Goal: Information Seeking & Learning: Learn about a topic

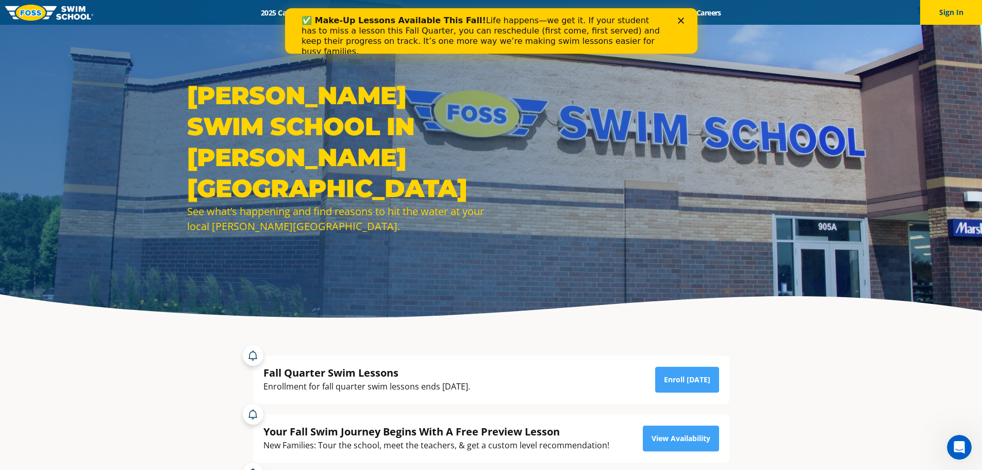
click at [680, 22] on icon "Close" at bounding box center [680, 21] width 6 height 6
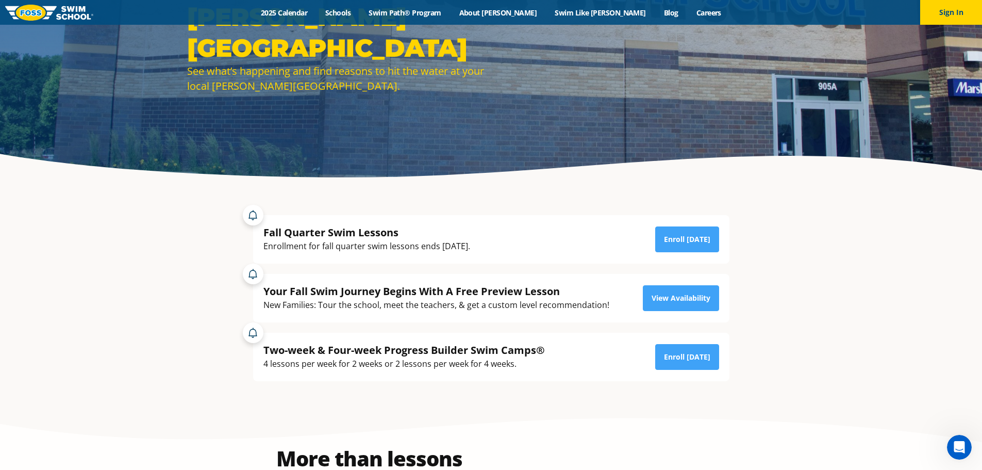
scroll to position [155, 0]
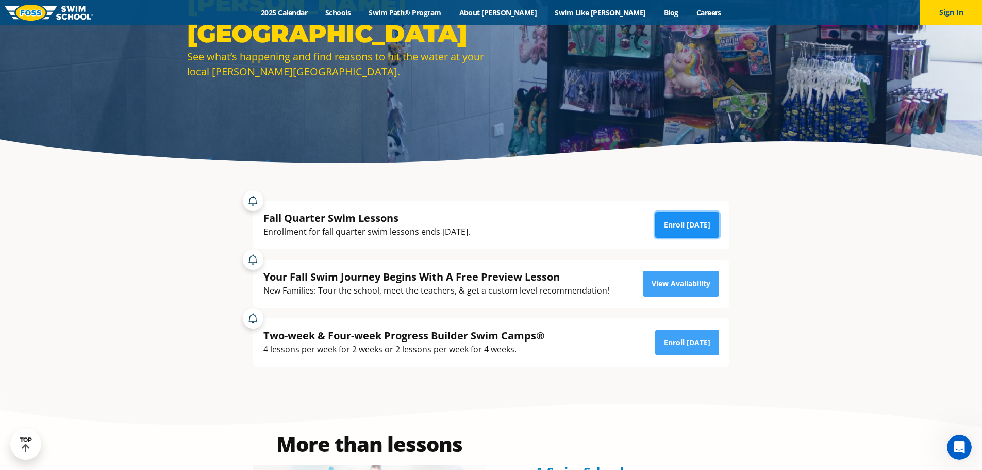
click at [699, 225] on link "Enroll [DATE]" at bounding box center [687, 225] width 64 height 26
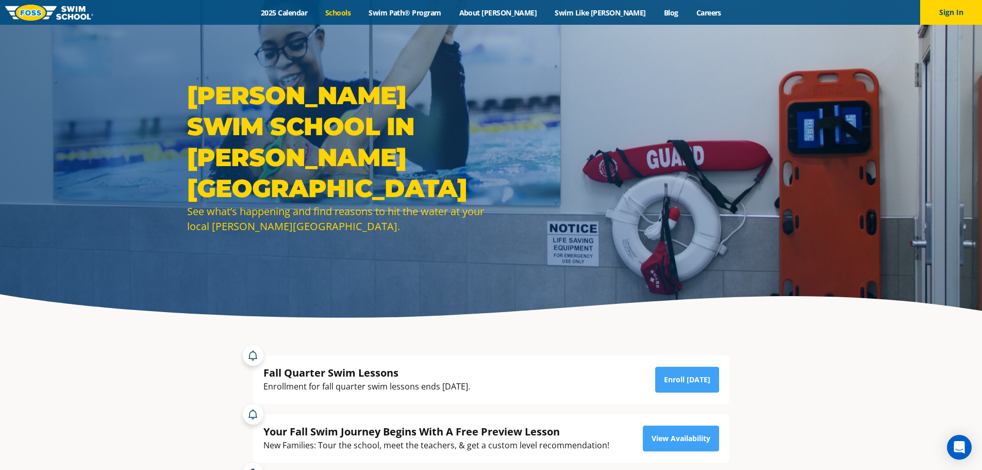
click at [360, 16] on link "Schools" at bounding box center [337, 13] width 43 height 10
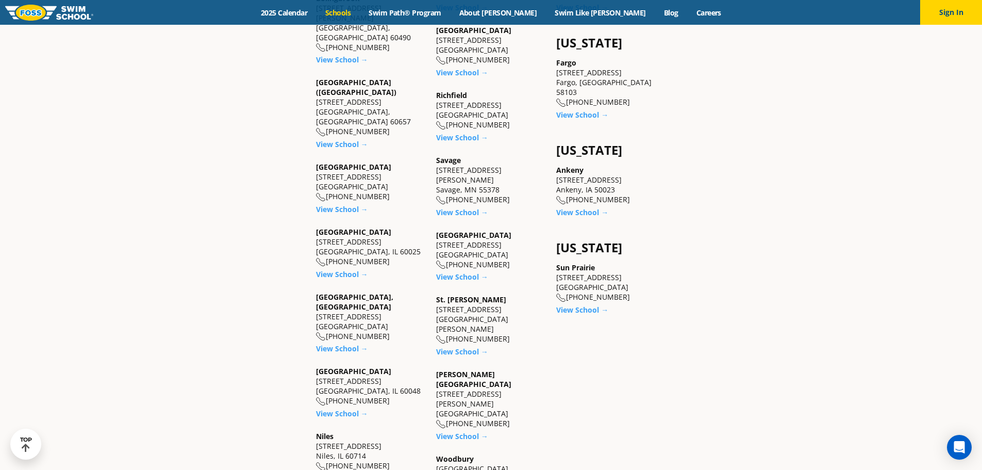
scroll to position [825, 0]
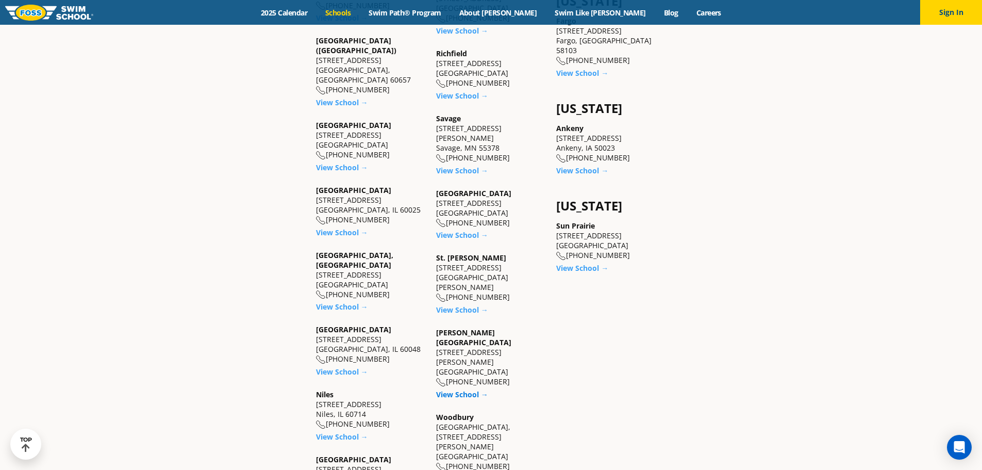
click at [462, 389] on link "View School →" at bounding box center [462, 394] width 52 height 10
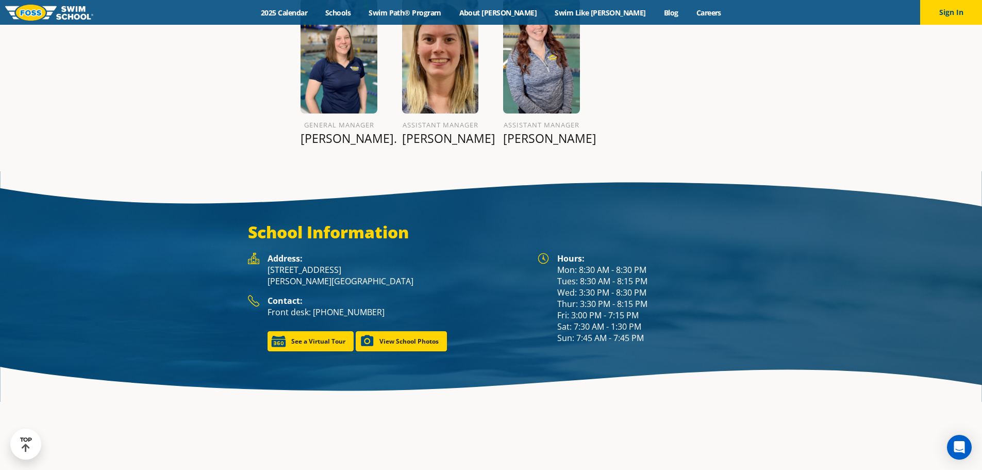
scroll to position [1392, 0]
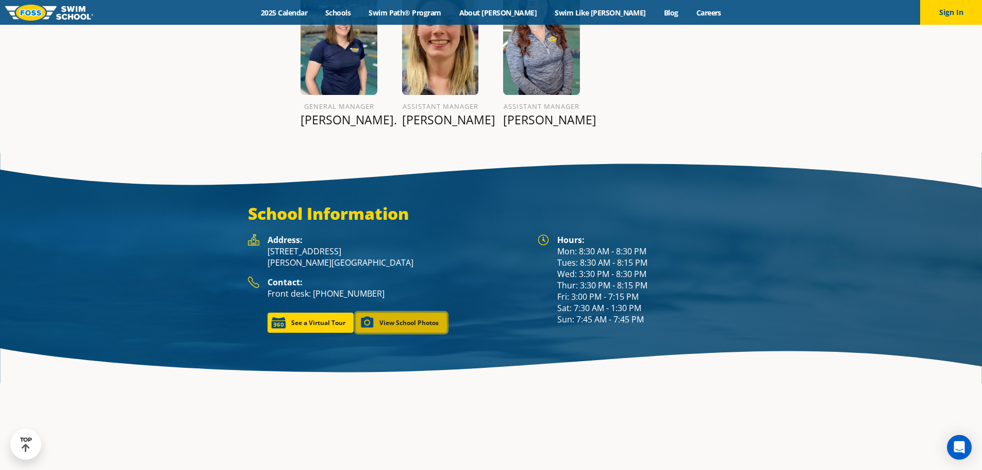
click at [407, 312] on link "View School Photos" at bounding box center [401, 322] width 91 height 20
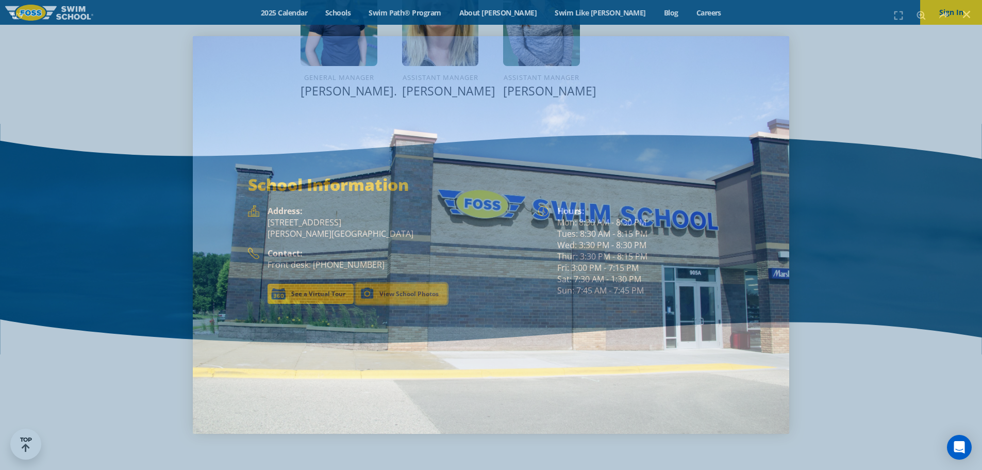
scroll to position [1377, 0]
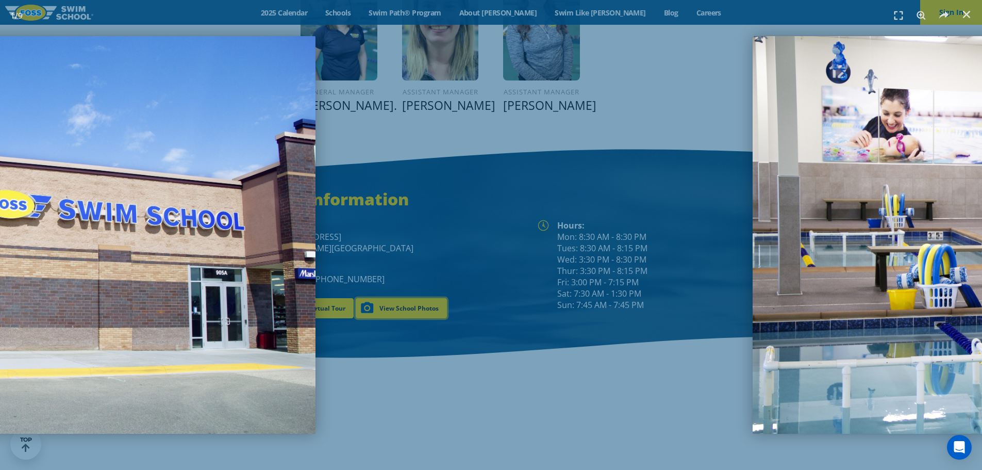
click at [21, 242] on img "1 / 9" at bounding box center [17, 234] width 596 height 397
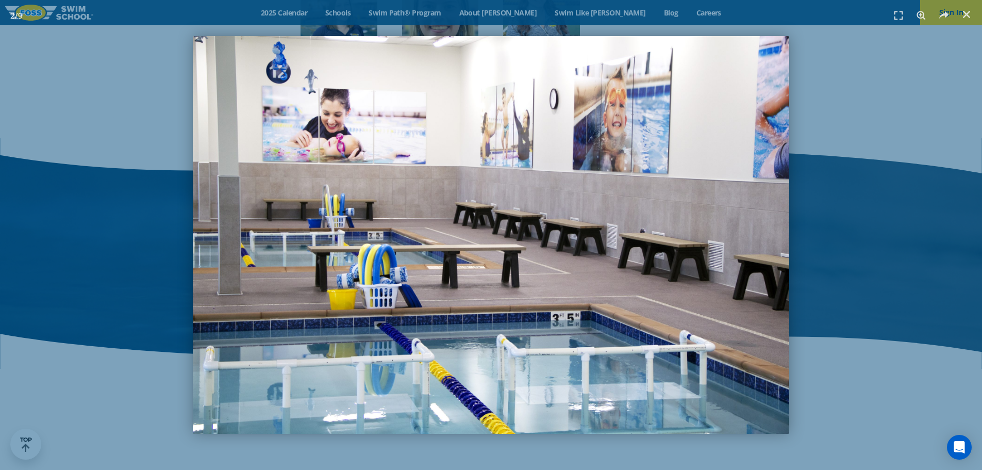
click at [893, 238] on div "2 / 9" at bounding box center [491, 234] width 910 height 397
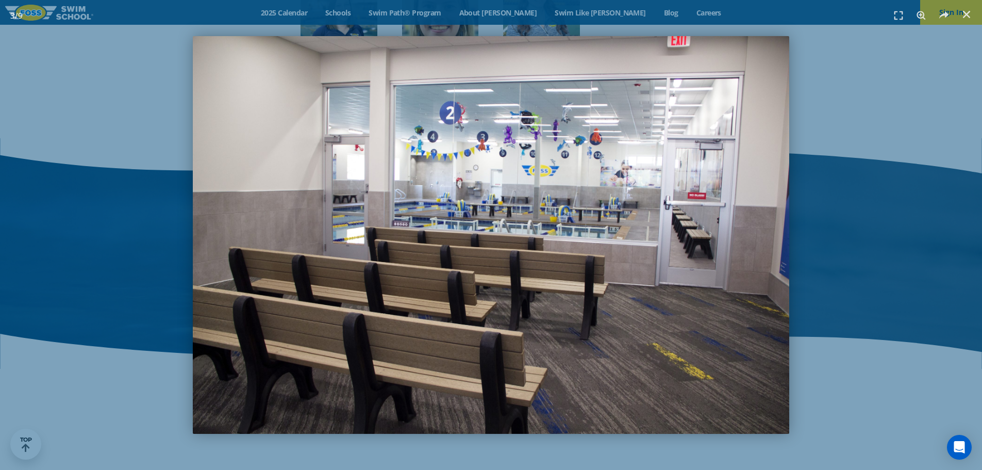
scroll to position [1363, 0]
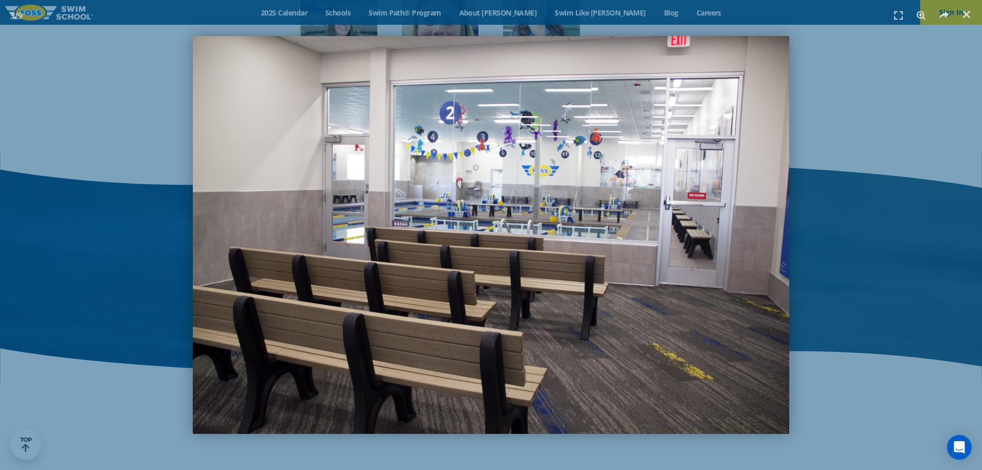
click at [52, 253] on div "3 / 9" at bounding box center [491, 234] width 910 height 397
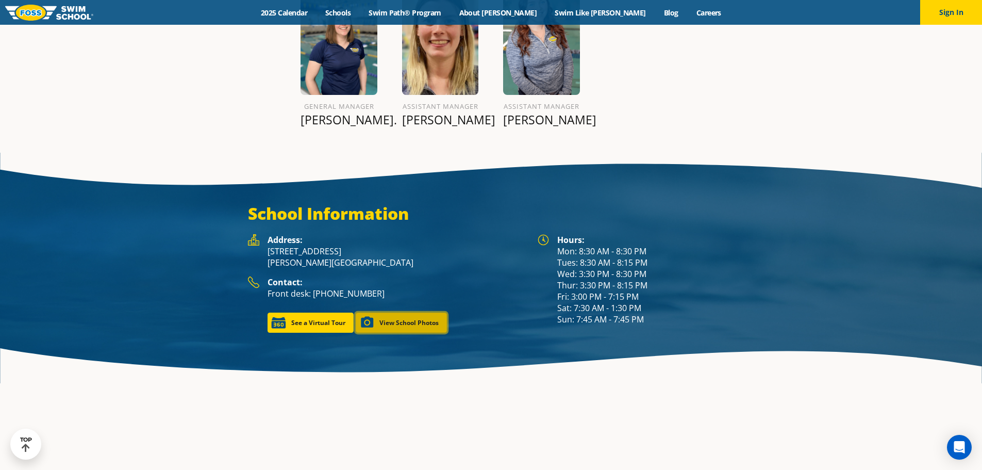
click at [414, 312] on link "View School Photos" at bounding box center [401, 322] width 91 height 20
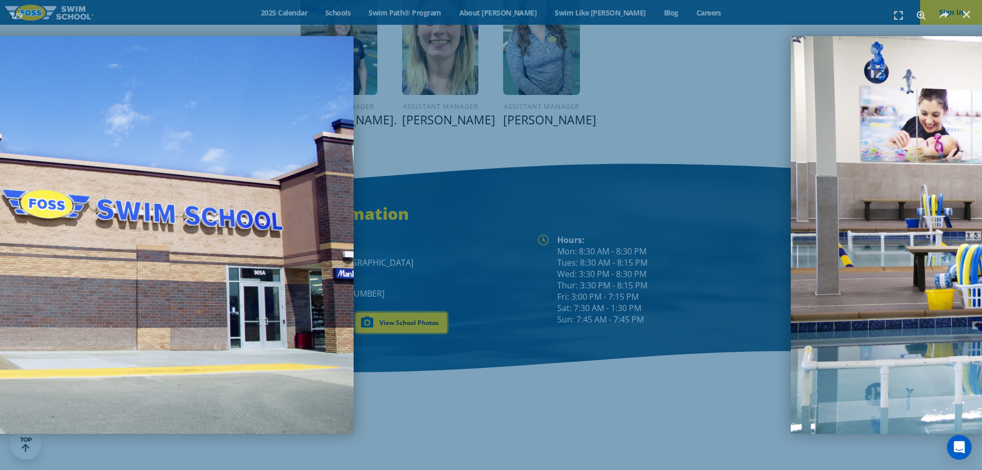
click at [228, 279] on img "1 / 9" at bounding box center [55, 234] width 596 height 397
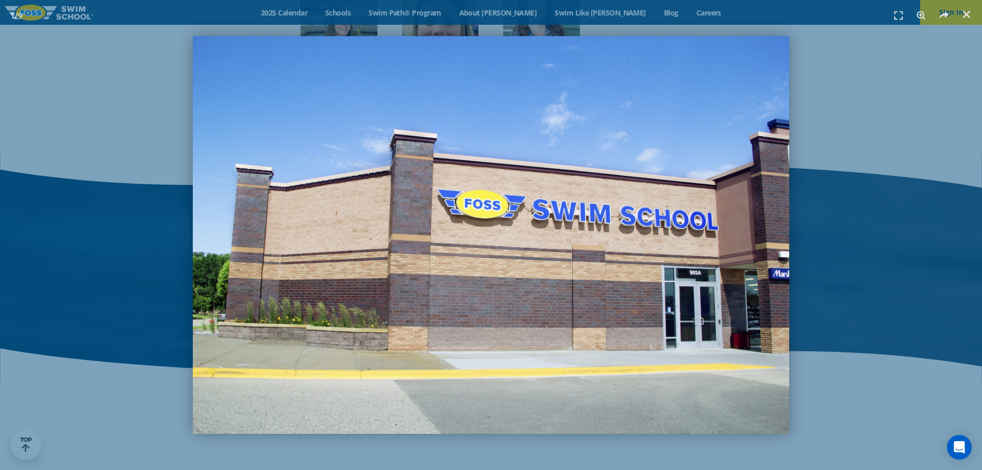
scroll to position [1377, 0]
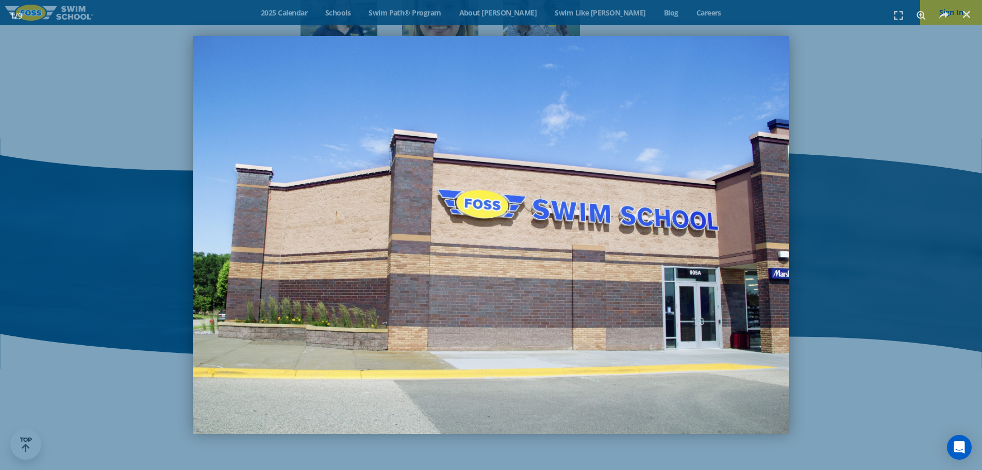
click at [100, 286] on div "1 / 9" at bounding box center [491, 234] width 910 height 397
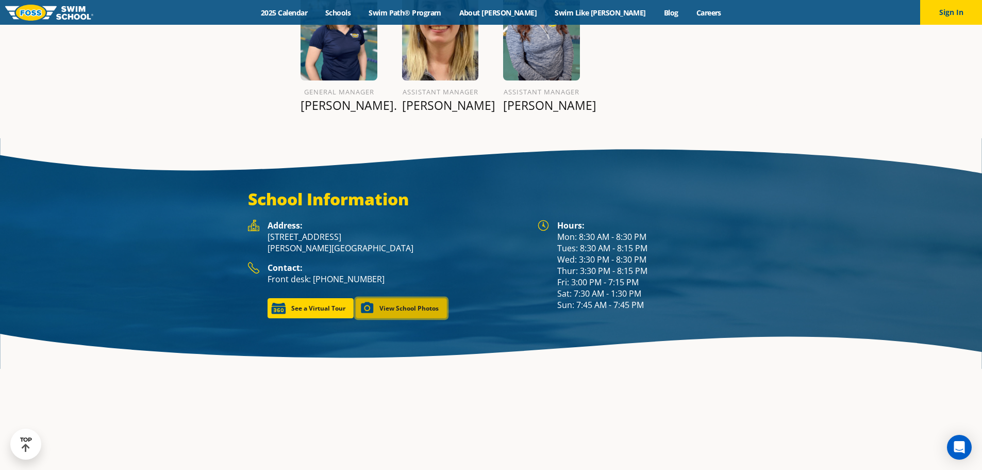
click at [404, 298] on link "View School Photos" at bounding box center [401, 308] width 91 height 20
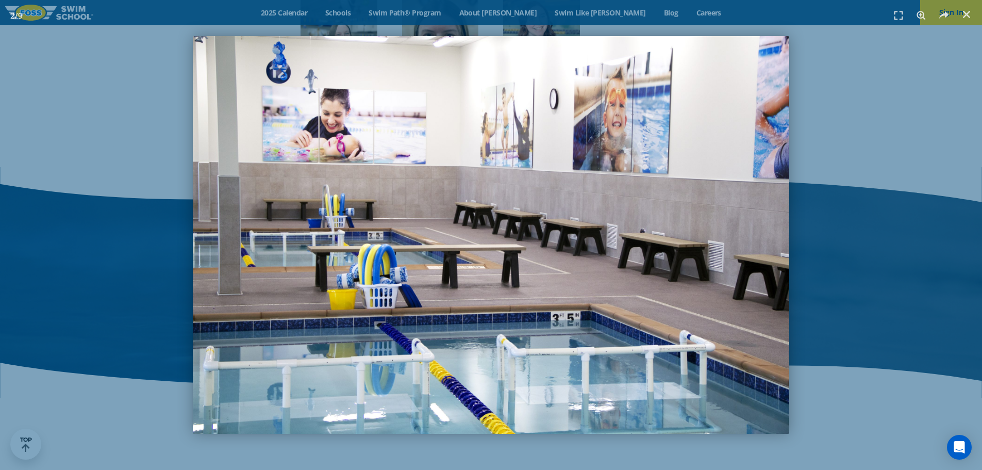
scroll to position [1392, 0]
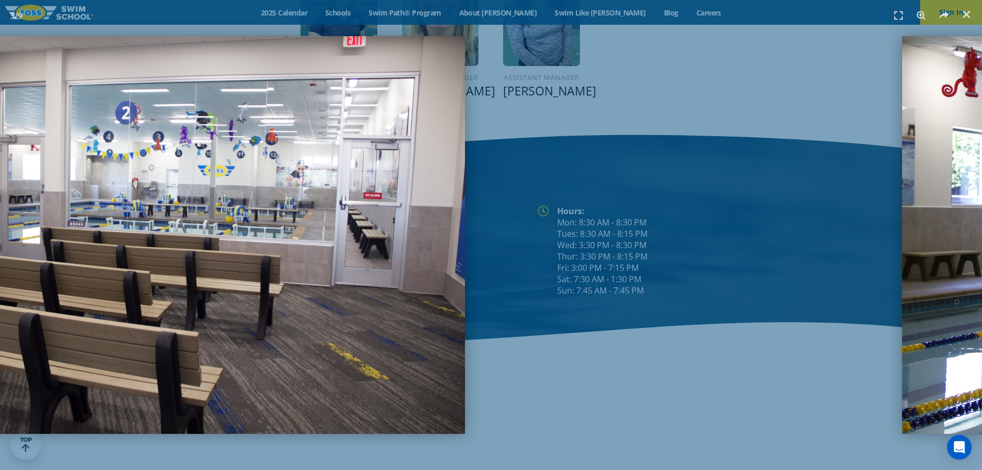
scroll to position [1377, 0]
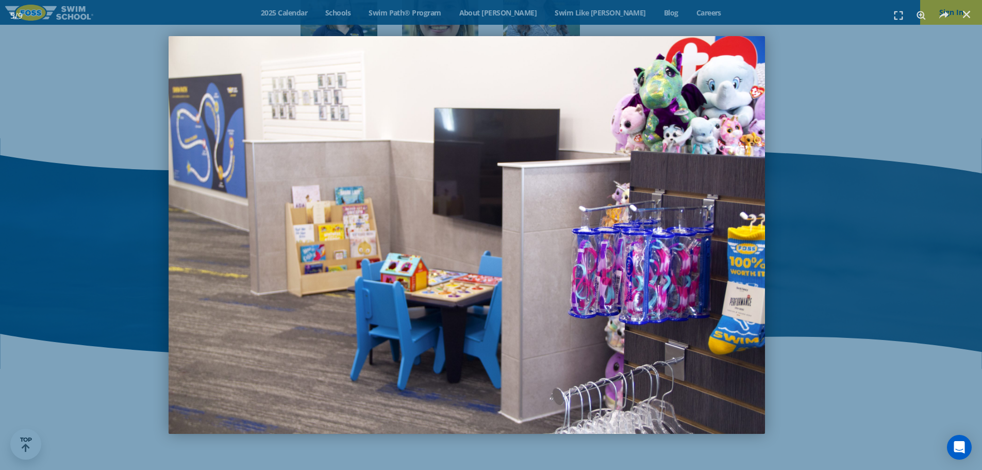
scroll to position [1363, 0]
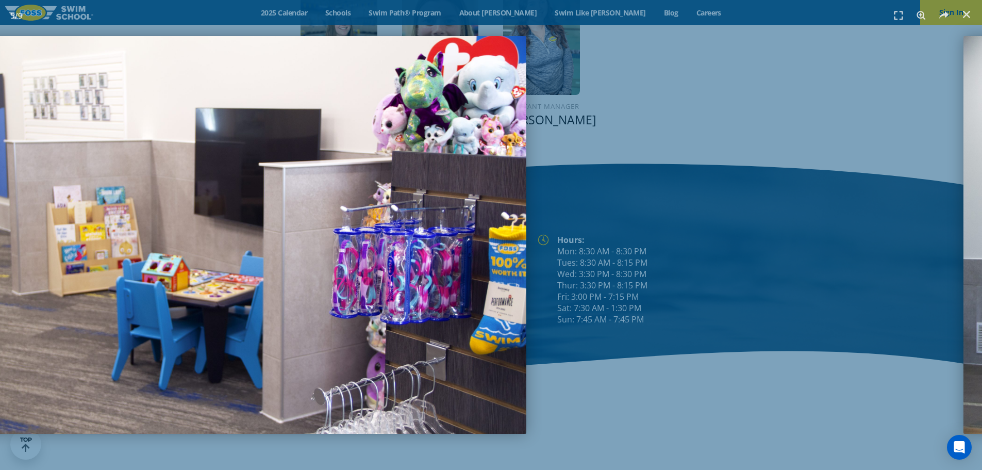
click at [312, 265] on img "5 / 9" at bounding box center [228, 234] width 596 height 397
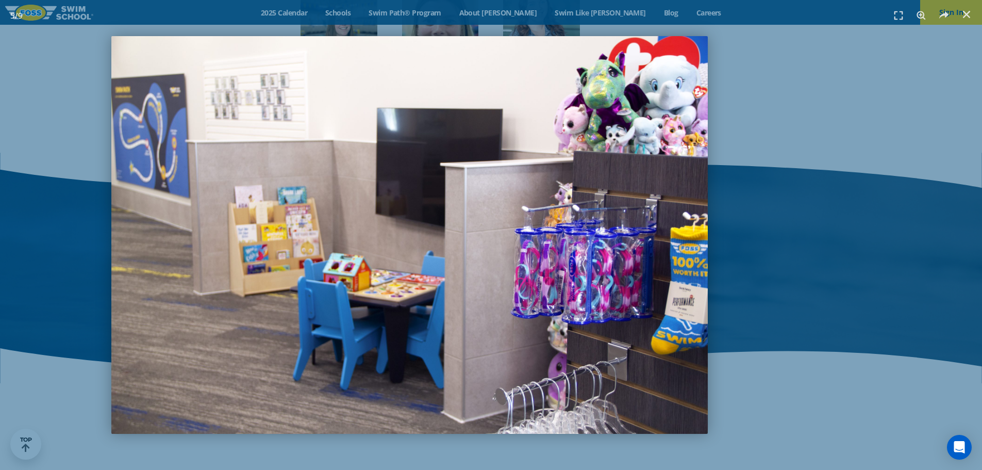
click at [111, 248] on img "5 / 9" at bounding box center [409, 234] width 596 height 397
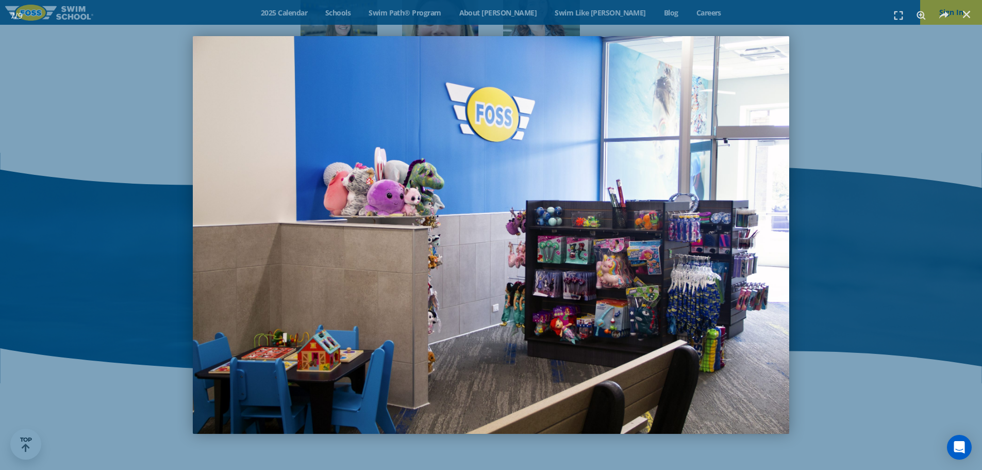
scroll to position [1377, 0]
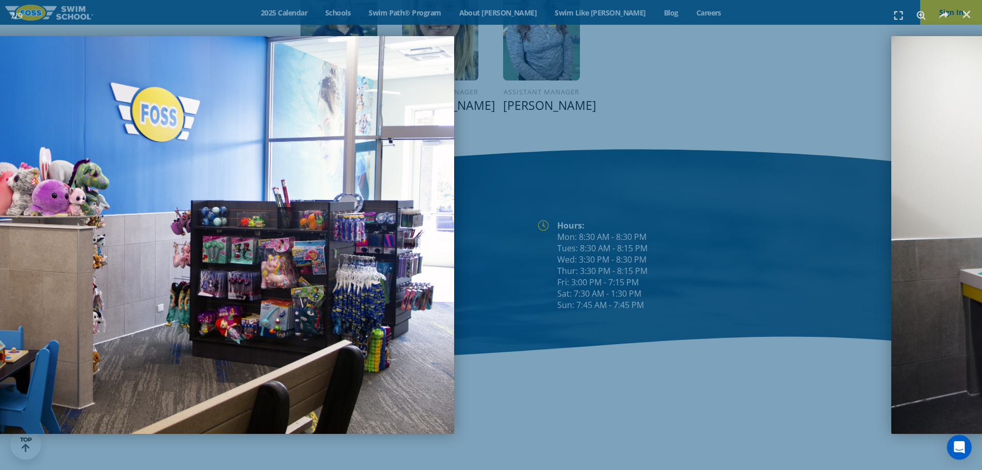
click at [53, 236] on img "7 / 9" at bounding box center [156, 234] width 596 height 397
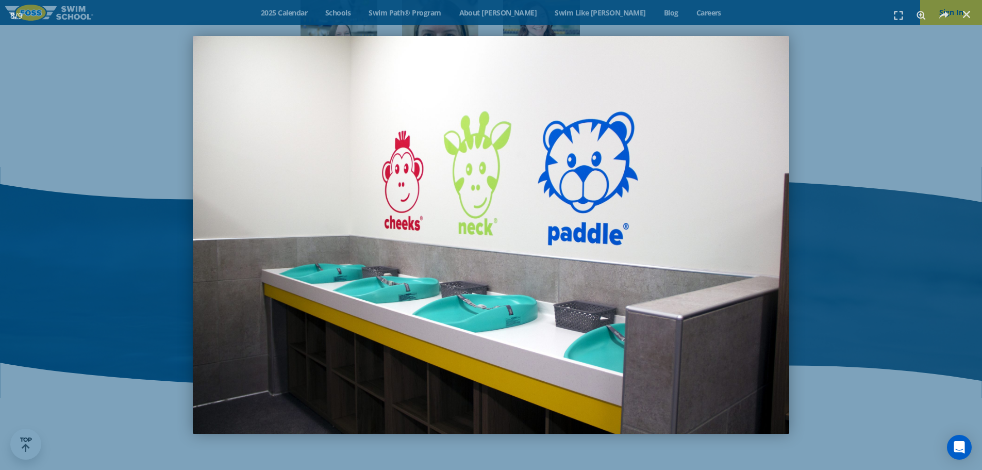
scroll to position [1392, 0]
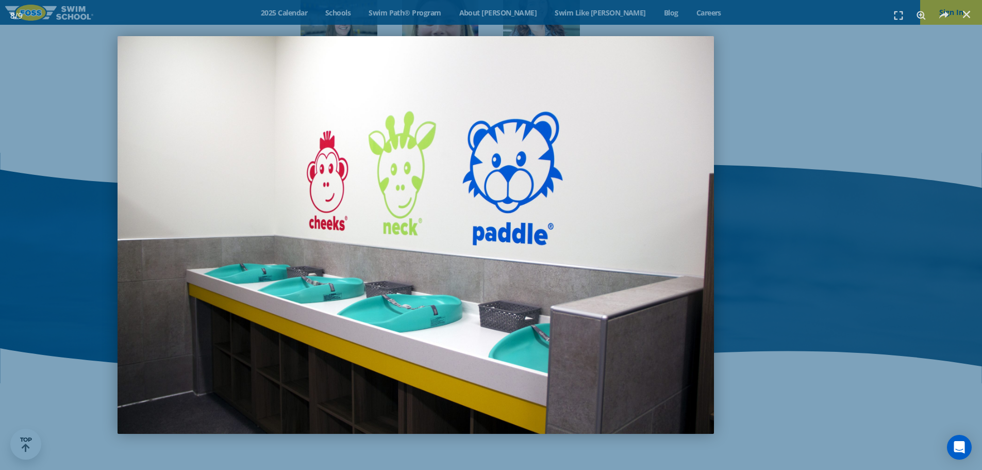
click at [180, 292] on img "8 / 9" at bounding box center [416, 234] width 596 height 397
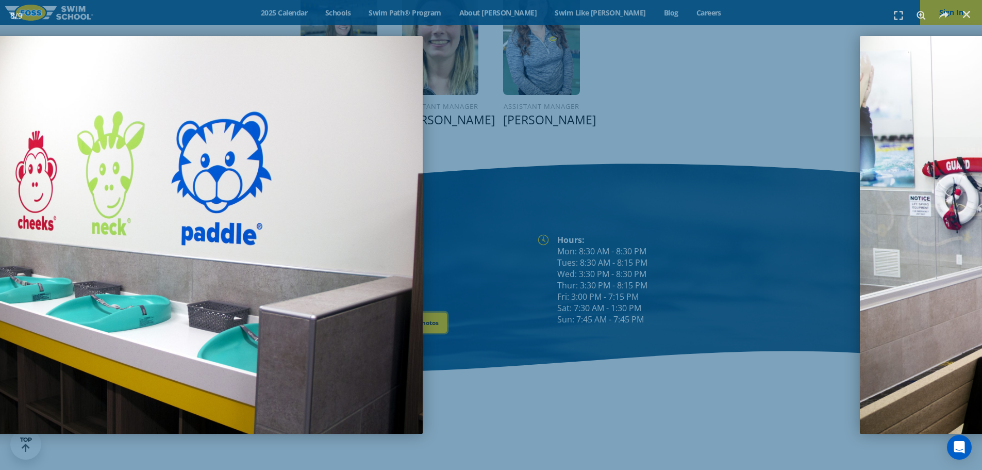
click at [135, 282] on img "8 / 9" at bounding box center [124, 234] width 596 height 397
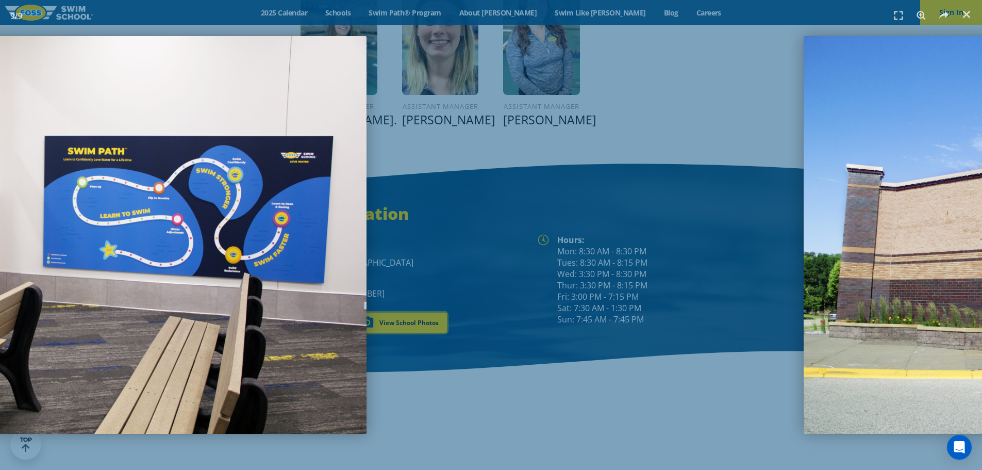
scroll to position [1377, 0]
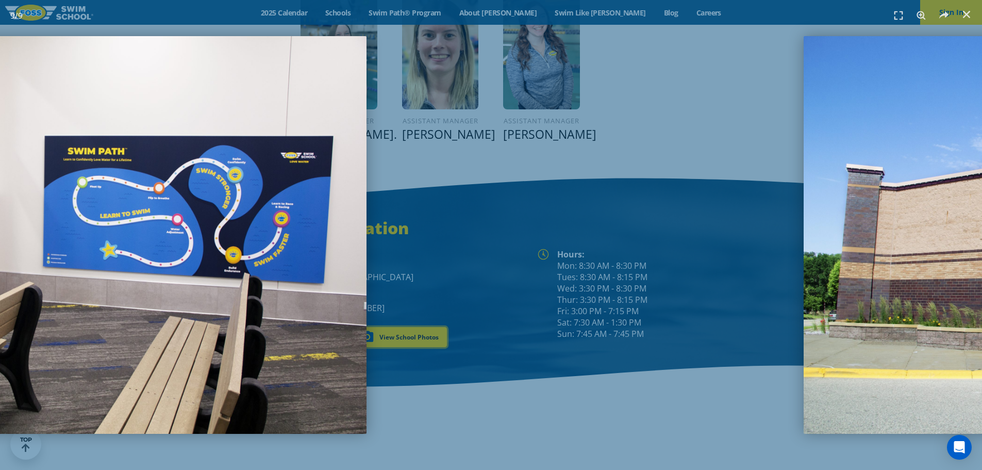
click at [220, 217] on img "9 / 9" at bounding box center [68, 234] width 596 height 397
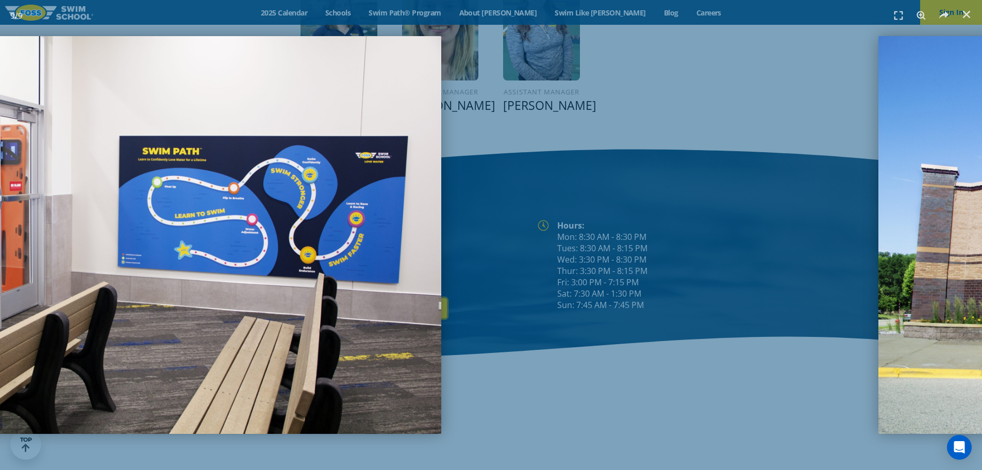
click at [182, 227] on img "9 / 9" at bounding box center [143, 234] width 596 height 397
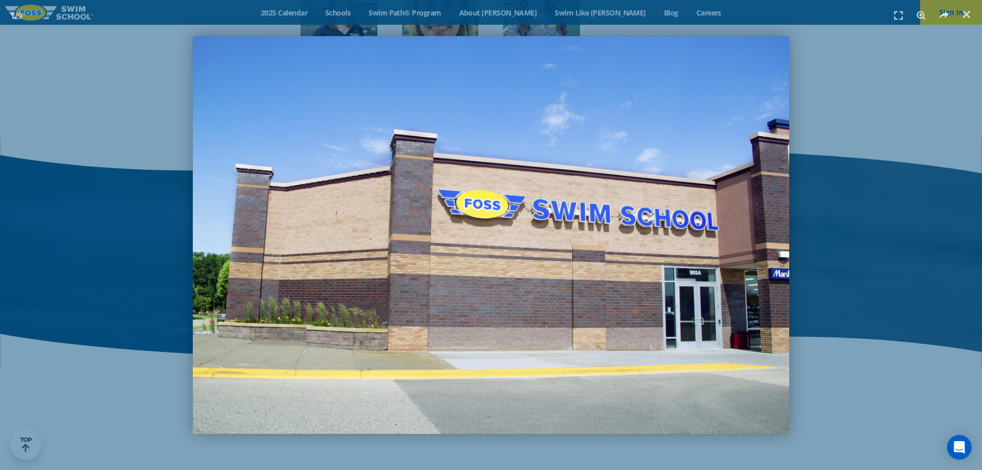
click at [899, 217] on div "1 / 9" at bounding box center [491, 234] width 910 height 397
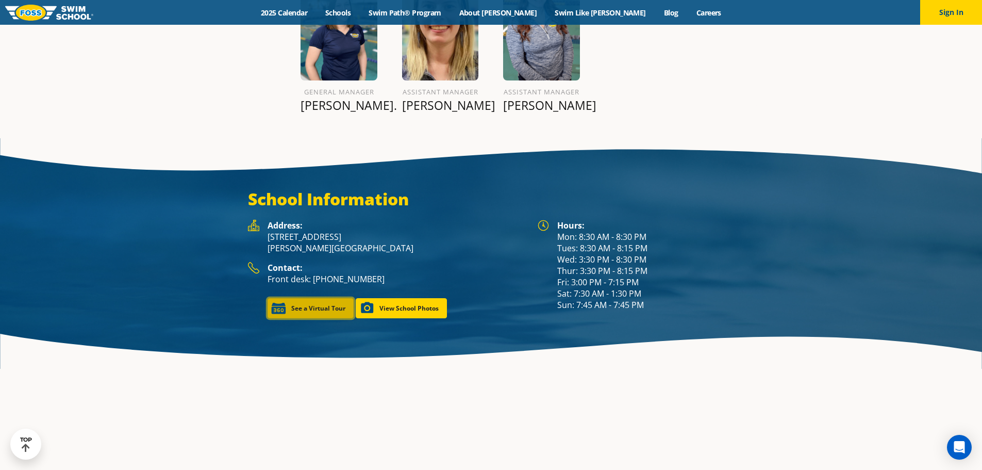
click at [306, 298] on link "See a Virtual Tour" at bounding box center [310, 308] width 86 height 20
